Goal: Task Accomplishment & Management: Use online tool/utility

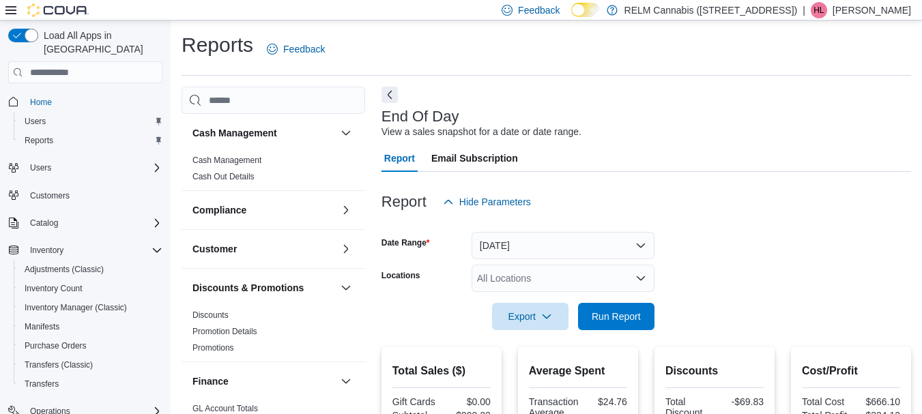
scroll to position [22, 0]
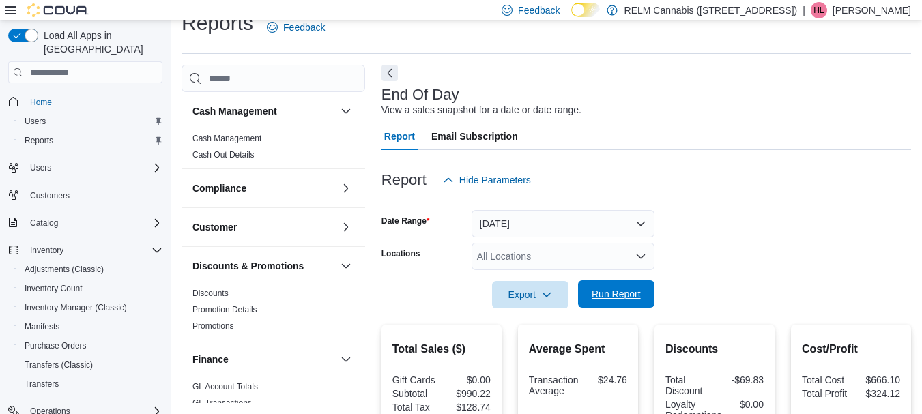
click at [638, 287] on span "Run Report" at bounding box center [616, 293] width 60 height 27
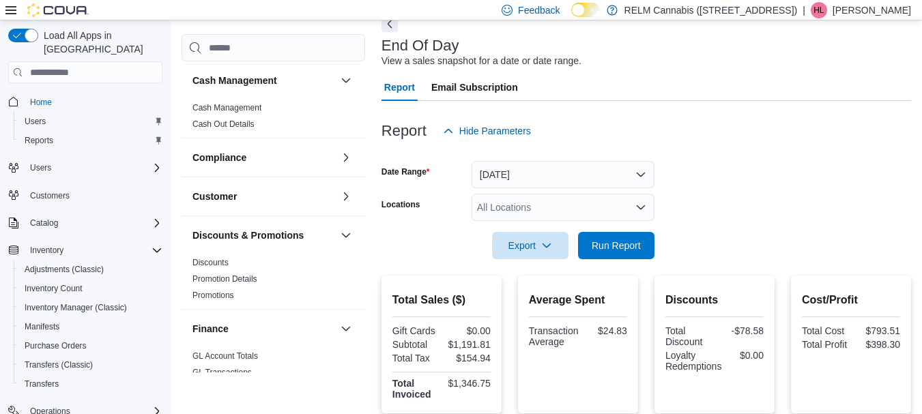
scroll to position [72, 0]
click at [603, 251] on span "Run Report" at bounding box center [616, 244] width 49 height 14
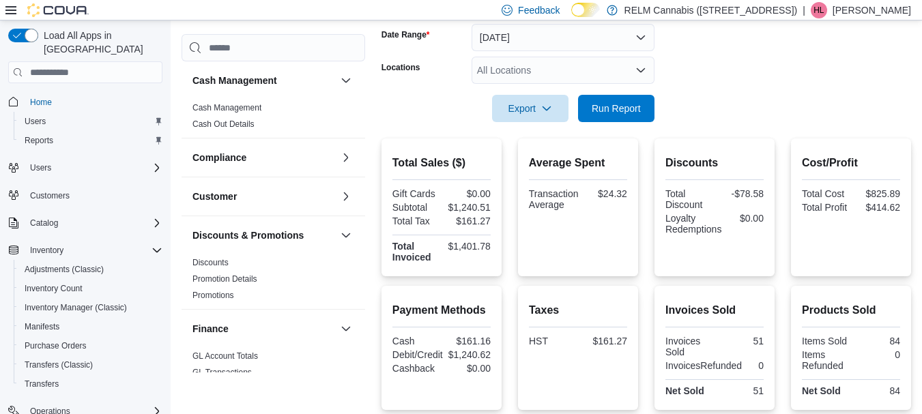
scroll to position [209, 0]
drag, startPoint x: 455, startPoint y: 335, endPoint x: 501, endPoint y: 342, distance: 46.2
click at [501, 342] on div "Payment Methods Cash $161.16 Debit/Credit $1,240.62 Cashback $0.00" at bounding box center [441, 347] width 120 height 124
copy div "$161.16"
drag, startPoint x: 598, startPoint y: 189, endPoint x: 637, endPoint y: 196, distance: 39.5
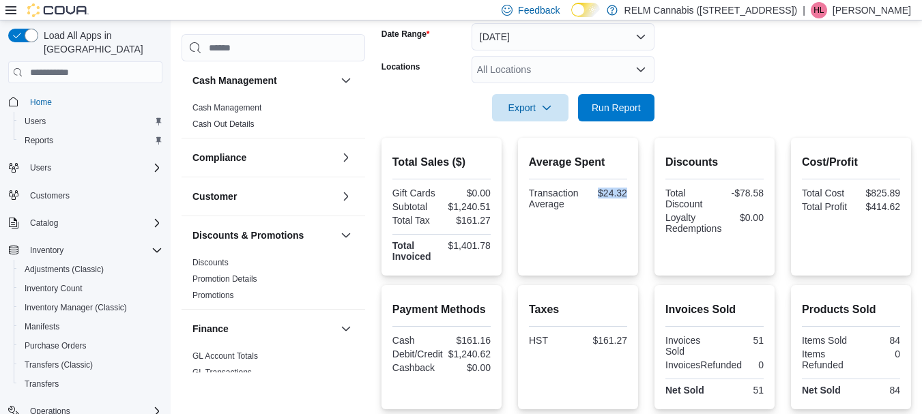
click at [637, 196] on div "Average Spent Transaction Average $24.32" at bounding box center [578, 207] width 120 height 138
copy div "$24.32"
click at [523, 108] on span "Export" at bounding box center [530, 106] width 60 height 27
click at [534, 162] on span "Export to Pdf" at bounding box center [532, 162] width 61 height 11
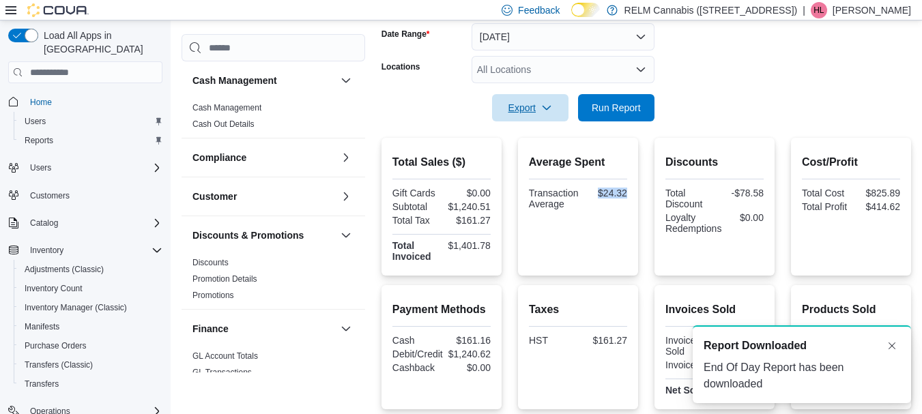
scroll to position [0, 0]
drag, startPoint x: 868, startPoint y: 205, endPoint x: 913, endPoint y: 214, distance: 45.8
click at [911, 214] on div "Cost/Profit Total Cost $825.89 Total Profit $414.62" at bounding box center [851, 207] width 120 height 138
copy div "$414.62"
